Goal: Task Accomplishment & Management: Manage account settings

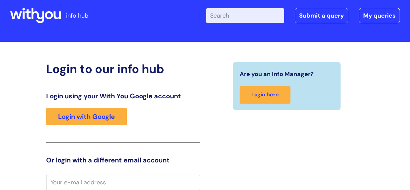
scroll to position [11, 0]
